Goal: Transaction & Acquisition: Book appointment/travel/reservation

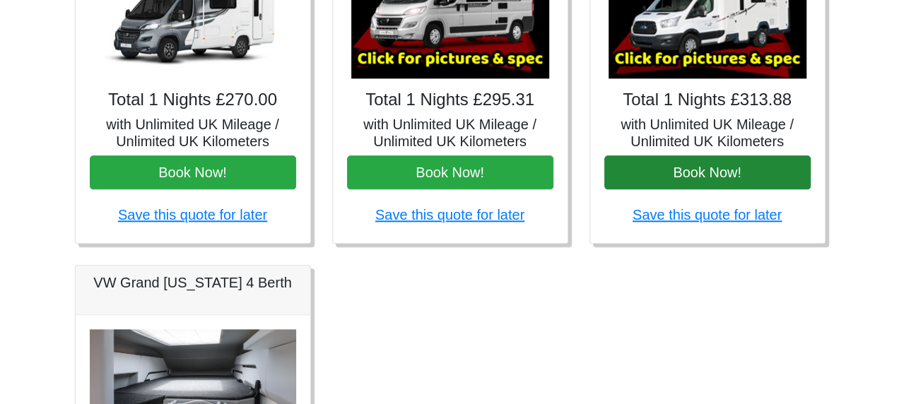
scroll to position [707, 0]
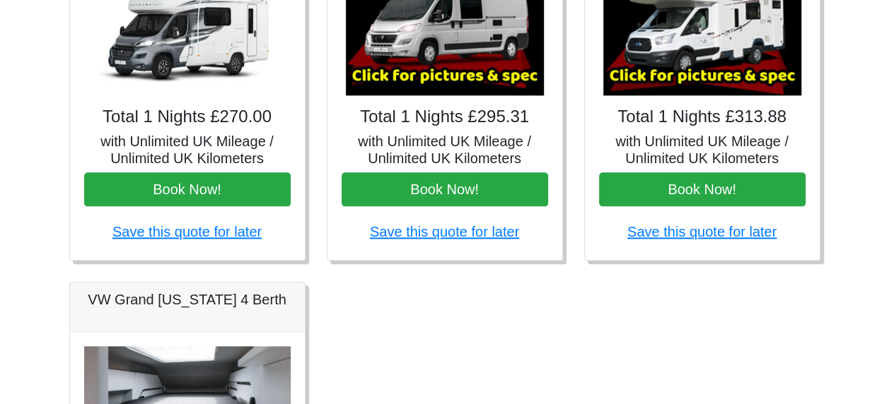
click at [673, 51] on img at bounding box center [702, 31] width 198 height 127
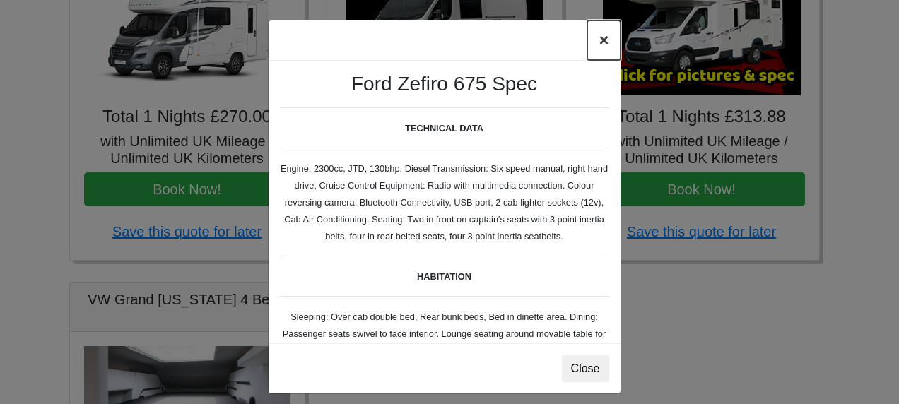
click at [599, 39] on button "×" at bounding box center [603, 40] width 33 height 40
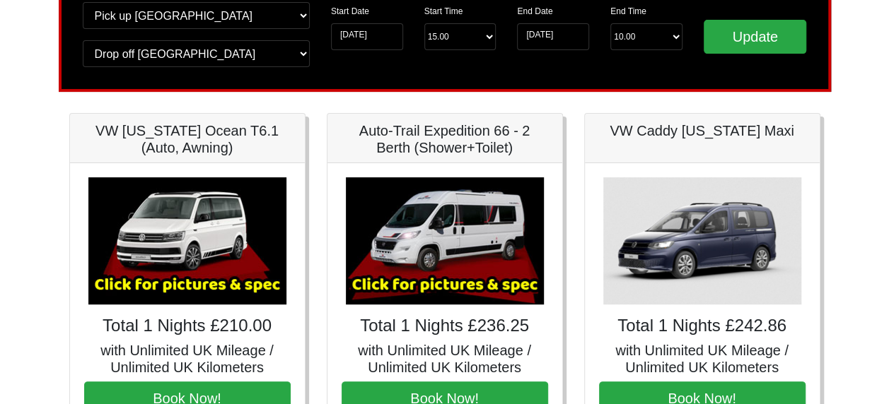
scroll to position [0, 0]
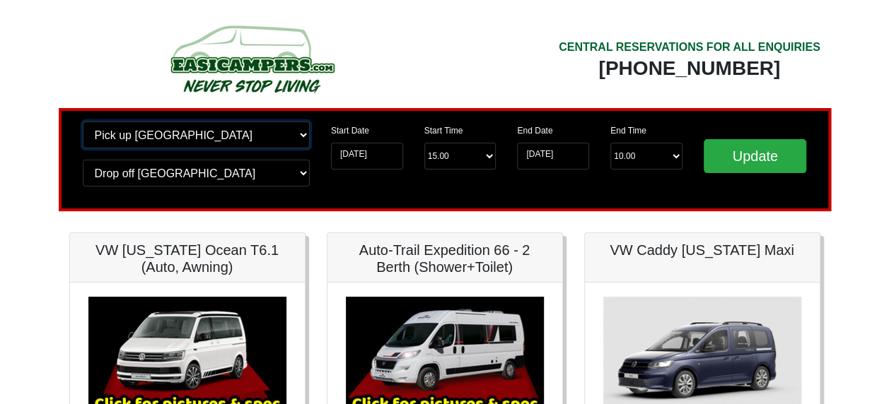
click at [201, 138] on select "Change pick up location? Pick up Edinburgh Birmingham Airport Blackburn Lancash…" at bounding box center [196, 135] width 227 height 27
select select "PRE1"
click at [83, 122] on select "Change pick up location? Pick up Edinburgh Birmingham Airport Blackburn Lancash…" at bounding box center [196, 135] width 227 height 27
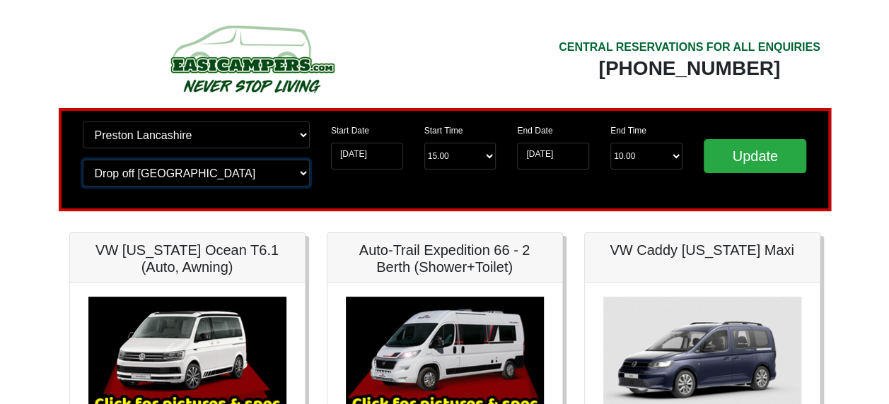
click at [198, 177] on select "Change drop off location? Drop off Edinburgh Birmingham Airport Blackburn Lanca…" at bounding box center [196, 173] width 227 height 27
select select "PRE1"
click at [83, 160] on select "Change drop off location? Drop off Edinburgh Birmingham Airport Blackburn Lanca…" at bounding box center [196, 173] width 227 height 27
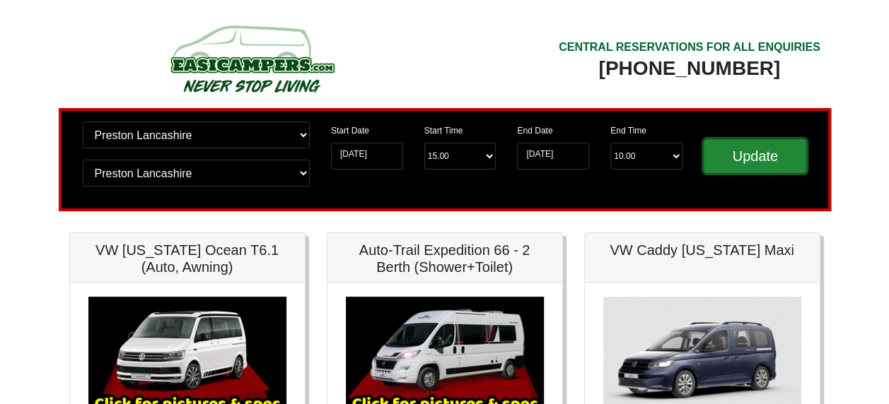
click at [759, 157] on input "Update" at bounding box center [754, 156] width 103 height 34
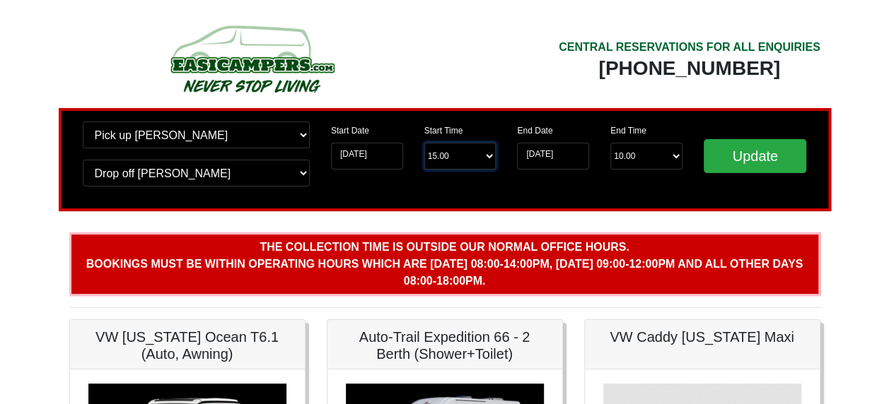
click at [436, 157] on select "Start Time 15.00 -------- 11.00 am (Saturday & Sunday Only) 12.00 pm (Saturday)…" at bounding box center [460, 156] width 72 height 27
click at [643, 158] on select "End Time 10.00 -------- 08.00 am 09.00 am 10.00 am 11.00 am (Sunday Only)" at bounding box center [646, 156] width 72 height 27
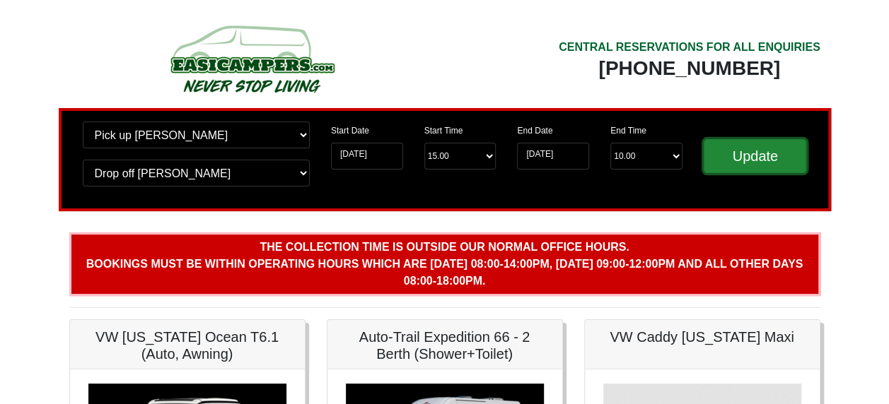
click at [779, 146] on input "Update" at bounding box center [754, 156] width 103 height 34
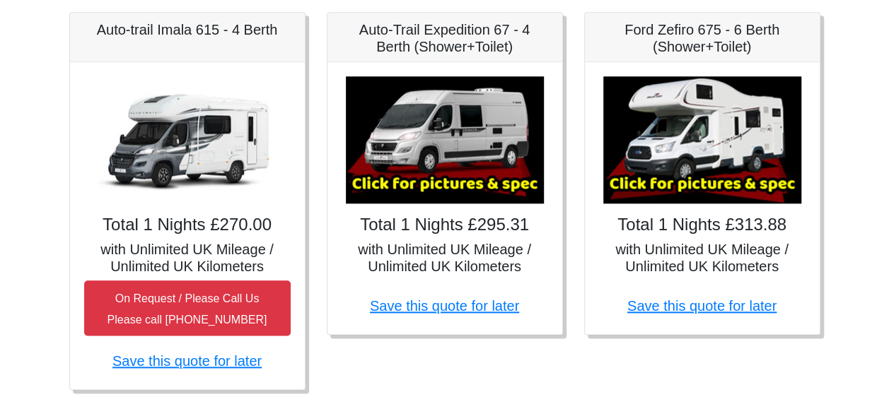
scroll to position [636, 0]
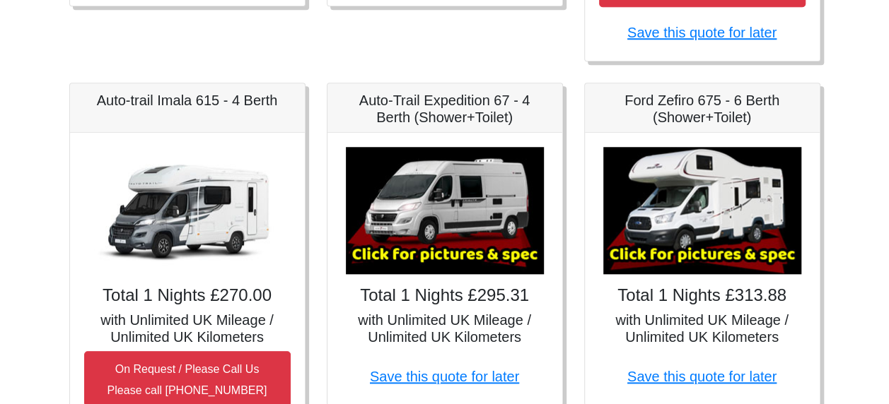
click at [670, 111] on h5 "Ford Zefiro 675 - 6 Berth (Shower+Toilet)" at bounding box center [702, 109] width 206 height 34
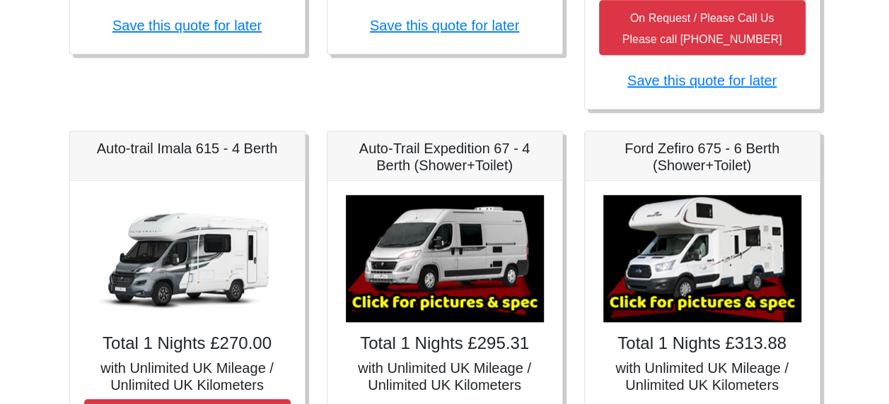
scroll to position [659, 0]
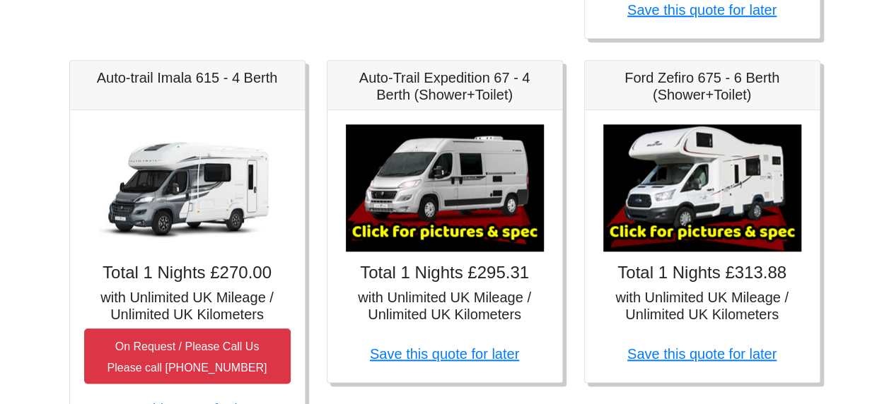
click at [729, 199] on img at bounding box center [702, 187] width 198 height 127
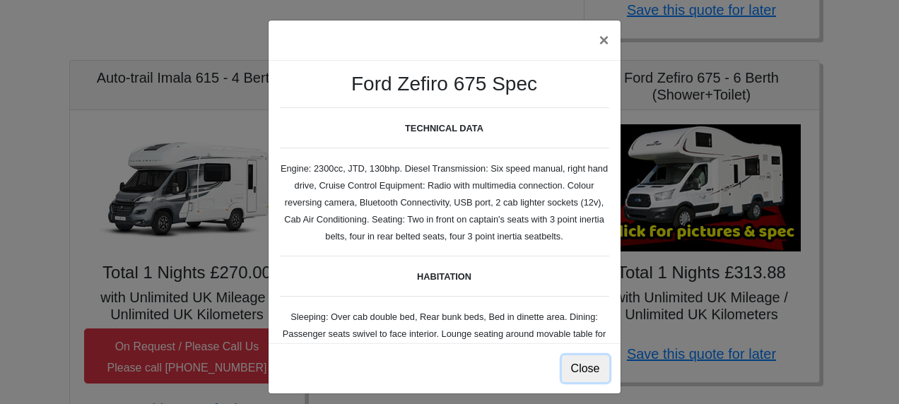
click at [588, 358] on button "Close" at bounding box center [585, 369] width 47 height 27
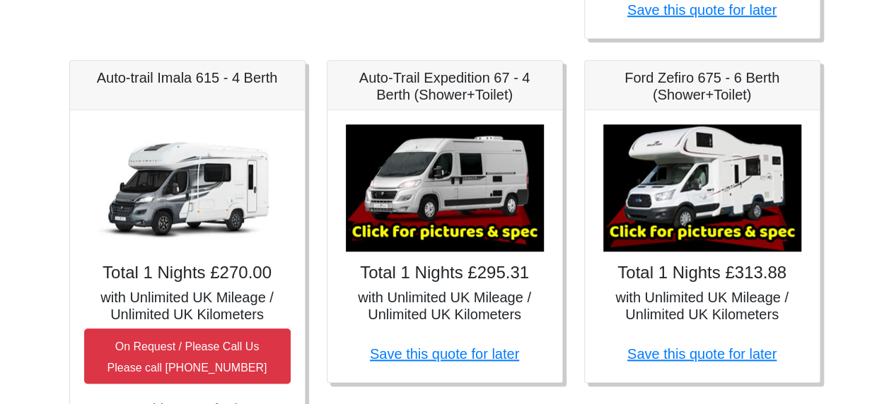
click at [467, 192] on img at bounding box center [445, 187] width 198 height 127
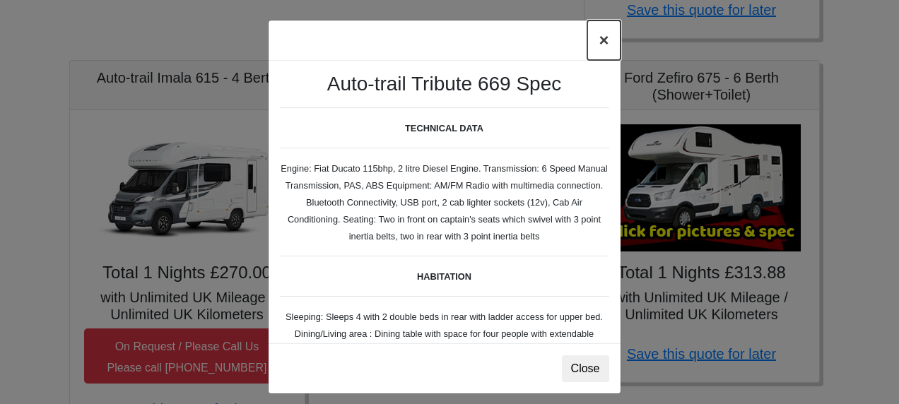
click at [600, 40] on button "×" at bounding box center [603, 40] width 33 height 40
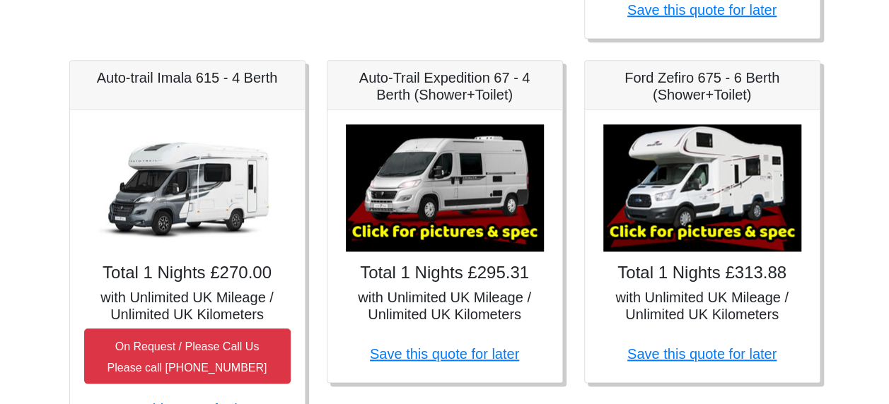
click at [195, 186] on img at bounding box center [187, 187] width 198 height 127
click at [235, 81] on h5 "Auto-trail Imala 615 - 4 Berth" at bounding box center [187, 77] width 206 height 17
click at [240, 221] on img at bounding box center [187, 187] width 198 height 127
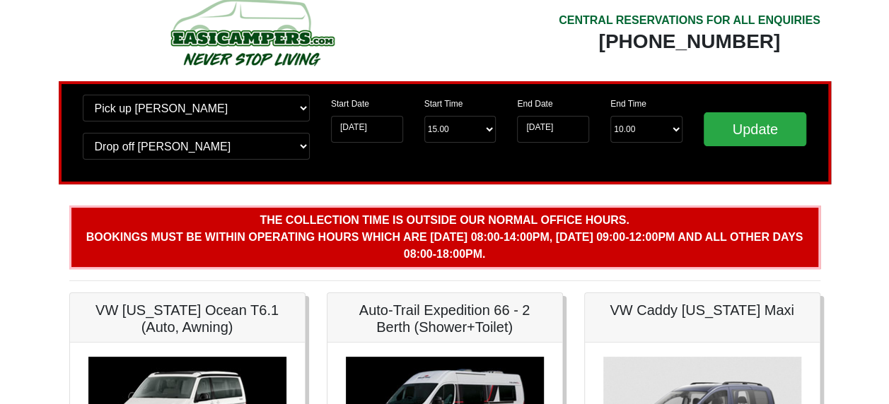
scroll to position [23, 0]
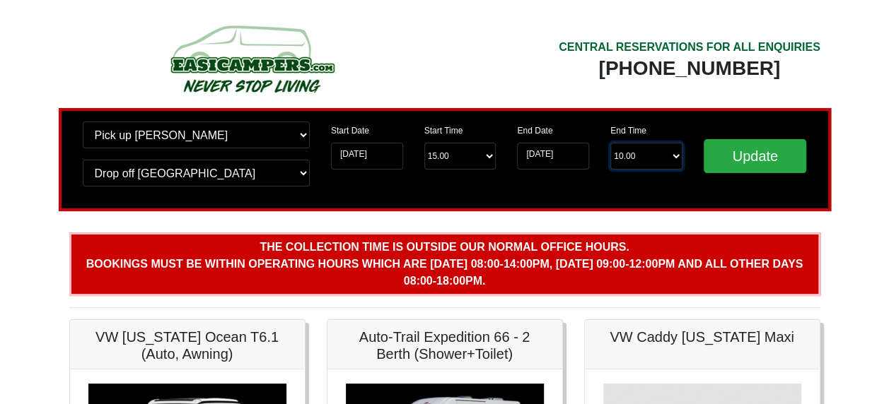
click at [648, 160] on select "End Time 10.00 -------- 08.00 am 09.00 am 10.00 am 11.00 am (Sunday Only)" at bounding box center [646, 156] width 72 height 27
click at [669, 158] on select "End Time 10.00 -------- 08.00 am 09.00 am 10.00 am 11.00 am (Sunday Only)" at bounding box center [646, 156] width 72 height 27
click at [556, 151] on input "08-09-2025" at bounding box center [553, 156] width 72 height 27
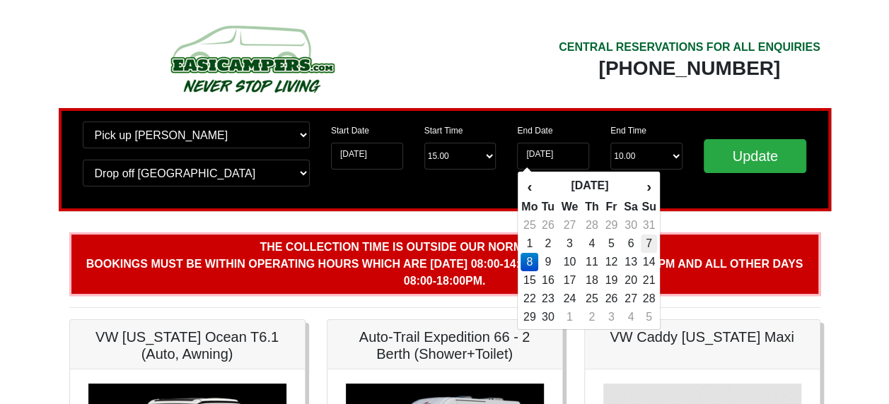
click at [650, 245] on td "7" at bounding box center [648, 244] width 16 height 18
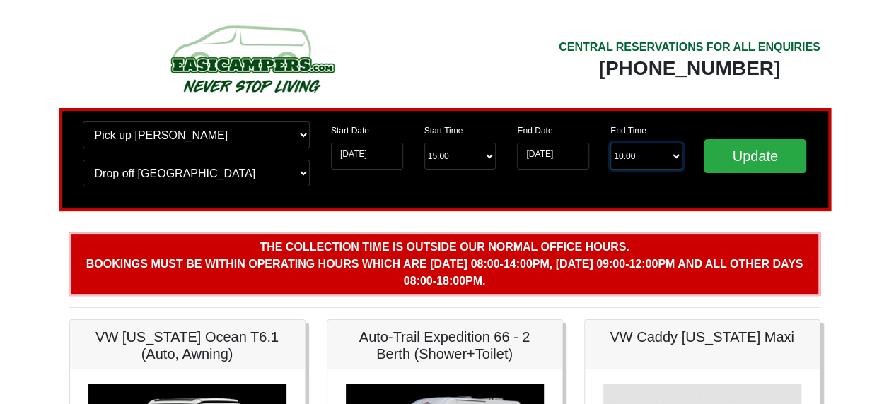
click at [646, 153] on select "End Time 10.00 -------- 08.00 am 09.00 am 10.00 am 11.00 am (Sunday Only)" at bounding box center [646, 156] width 72 height 27
click at [557, 151] on input "[DATE]" at bounding box center [553, 156] width 72 height 27
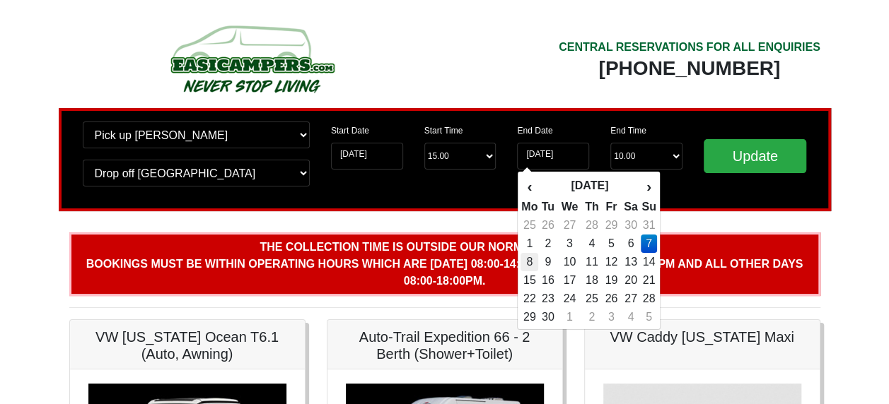
click at [526, 266] on td "8" at bounding box center [529, 262] width 18 height 18
type input "08-09-2025"
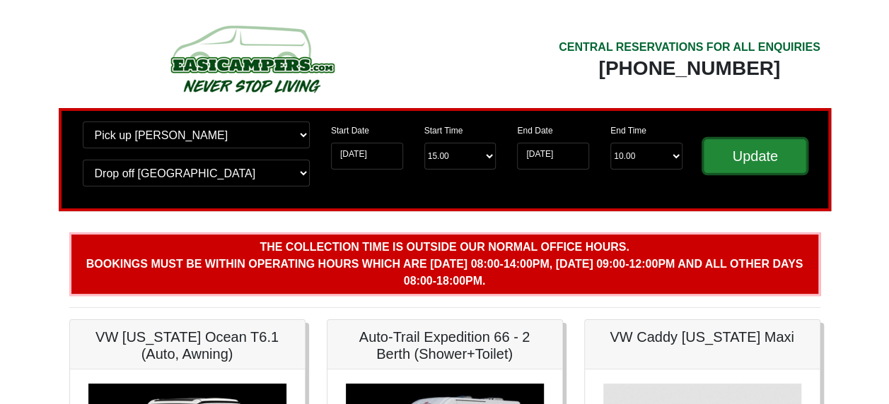
click at [726, 156] on input "Update" at bounding box center [754, 156] width 103 height 34
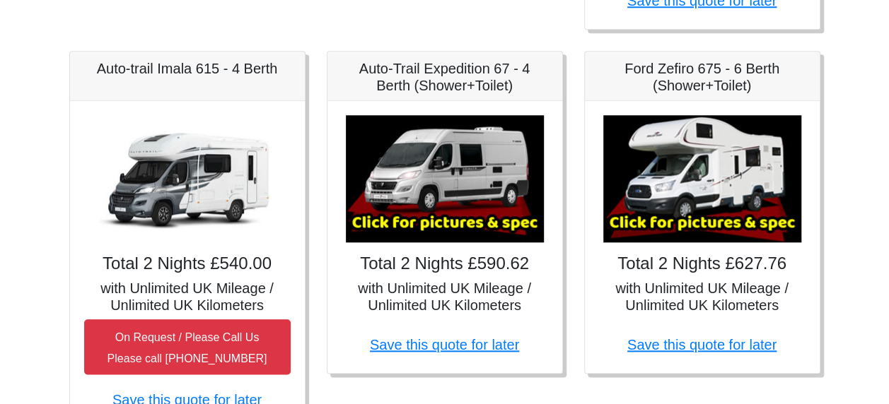
scroll to position [707, 0]
